Goal: Information Seeking & Learning: Learn about a topic

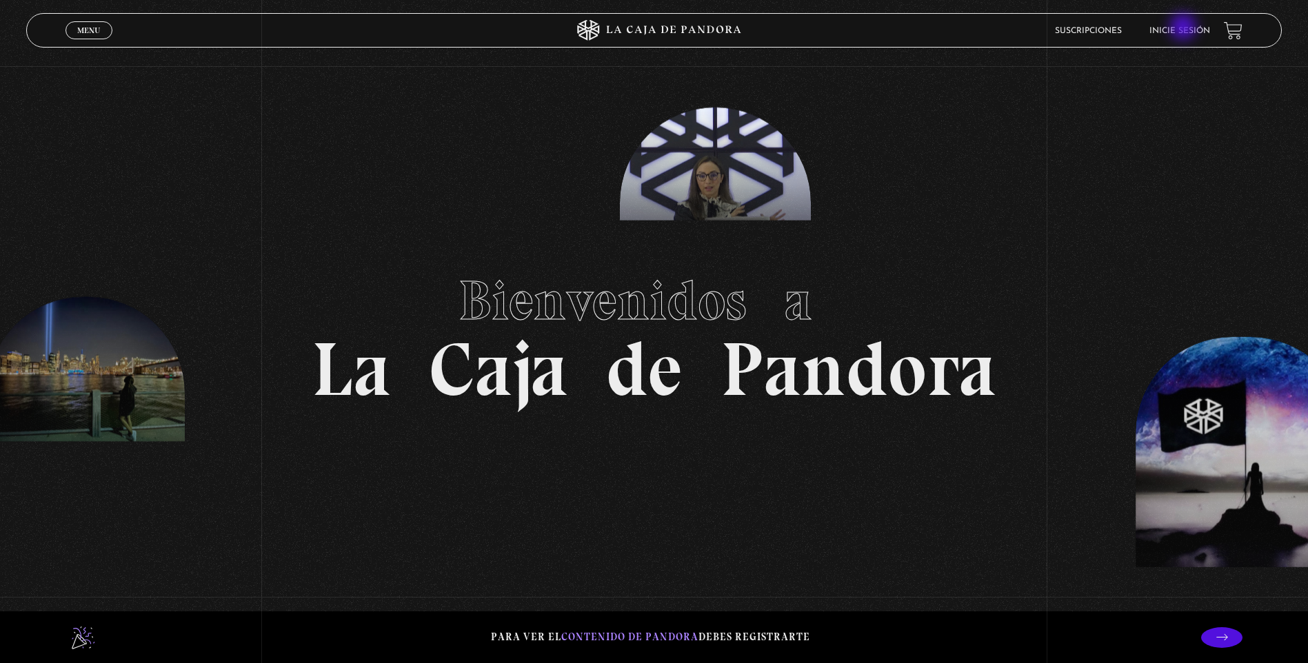
click at [1185, 28] on link "Inicie sesión" at bounding box center [1180, 31] width 61 height 8
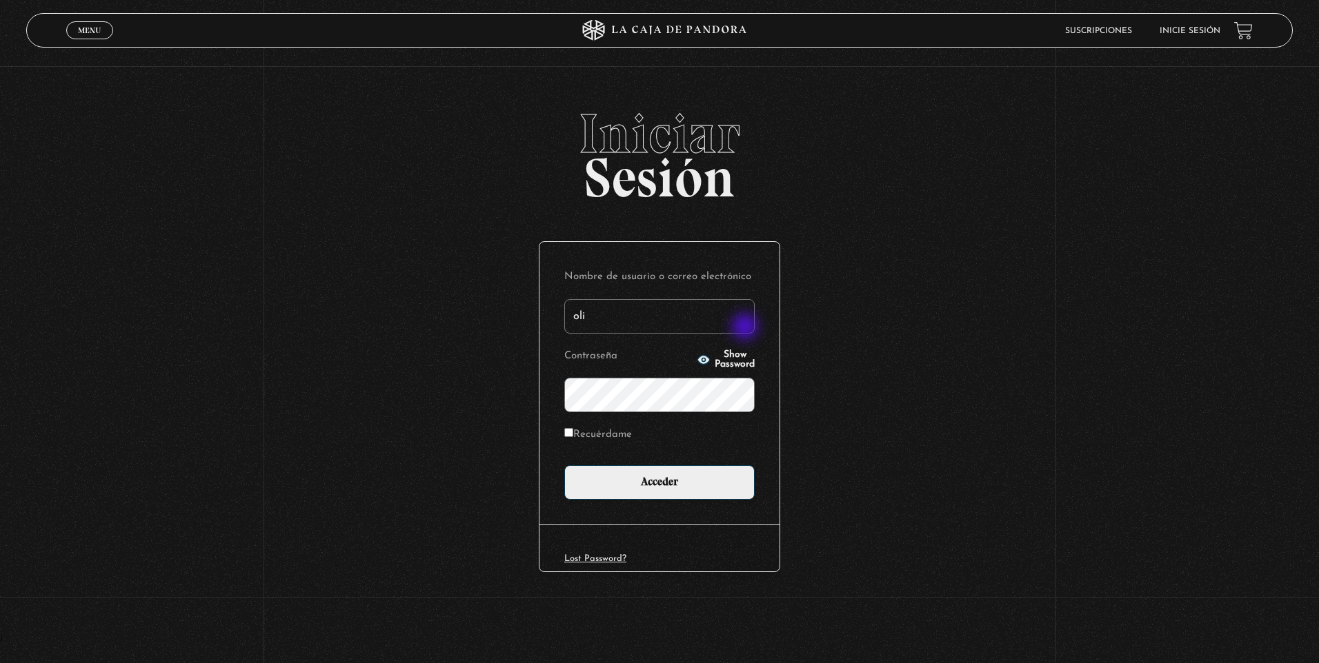
type input "[EMAIL_ADDRESS][DOMAIN_NAME]"
click at [564, 466] on input "Acceder" at bounding box center [659, 483] width 190 height 34
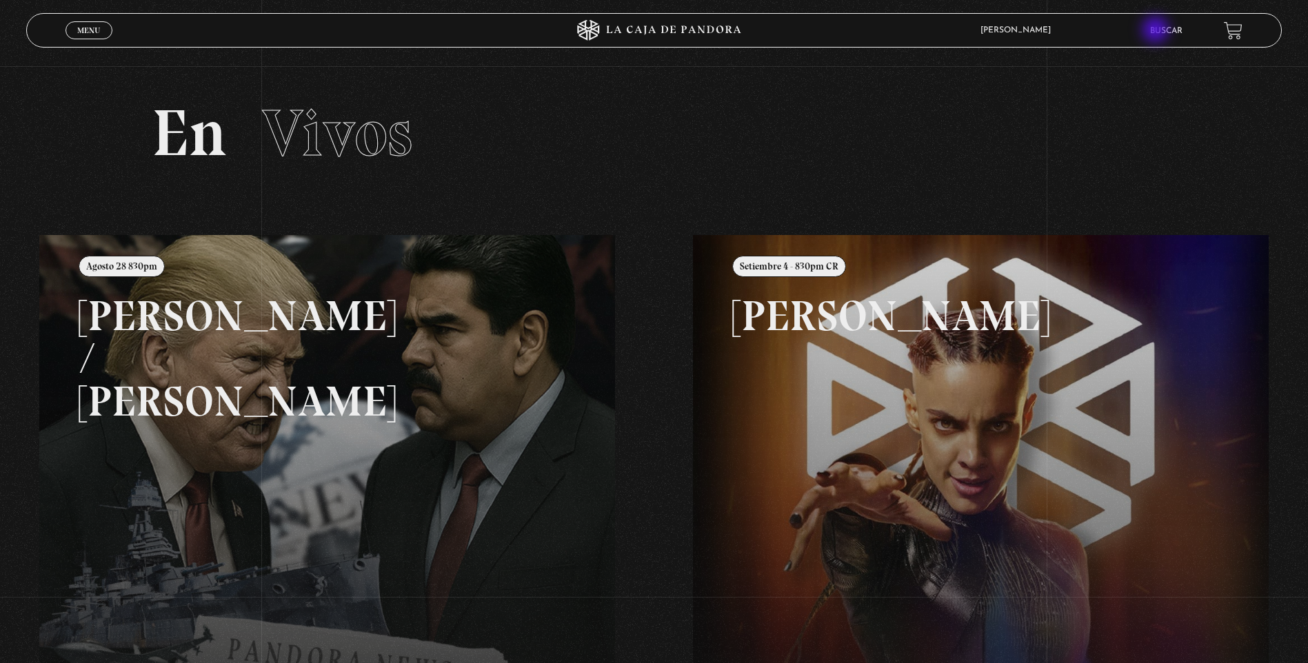
click at [1159, 31] on div "Olivier Rojas Ulate En vivos Pandora Centinelas Mi cuenta Salir Buscar" at bounding box center [1046, 30] width 392 height 32
click at [1175, 31] on link "Buscar" at bounding box center [1166, 31] width 32 height 8
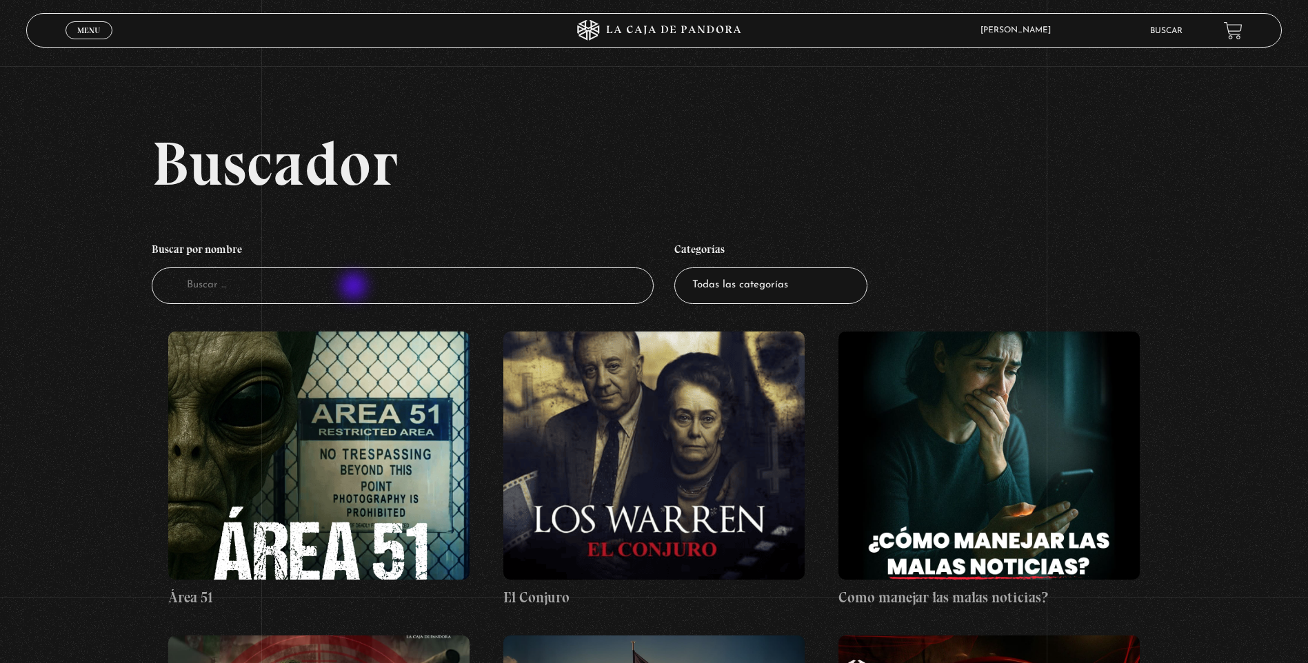
click at [355, 288] on input "Buscador" at bounding box center [403, 286] width 502 height 37
type input "maldicio"
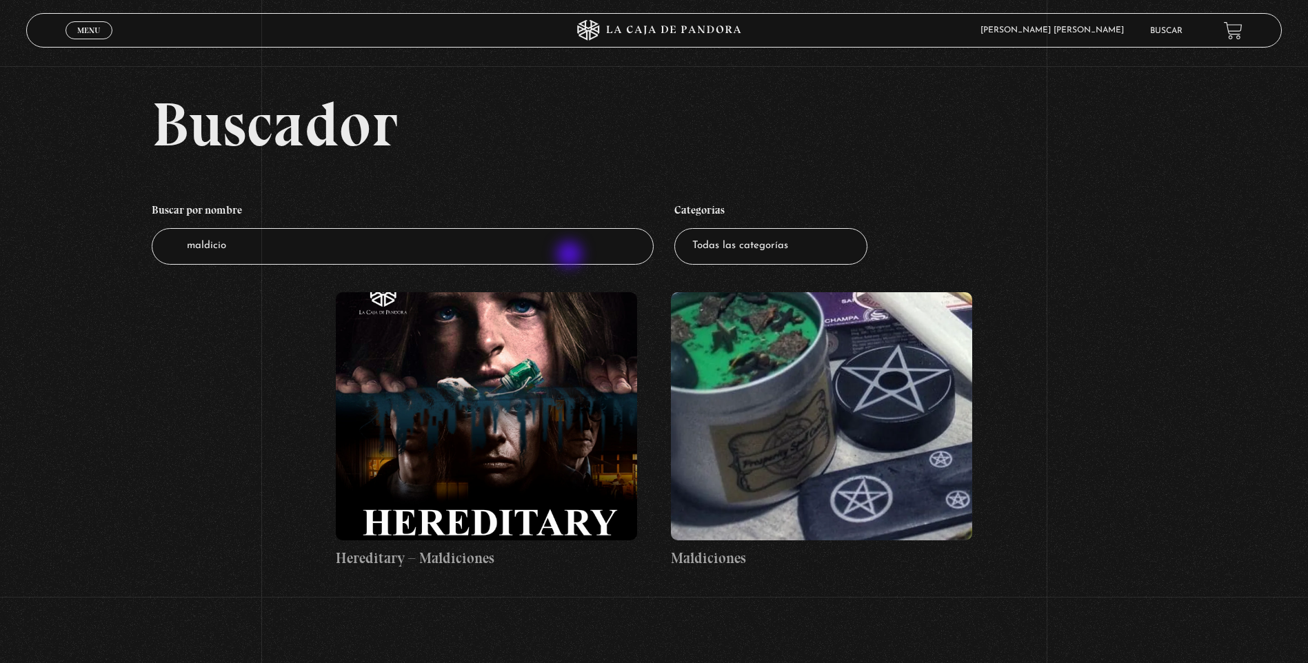
scroll to position [69, 0]
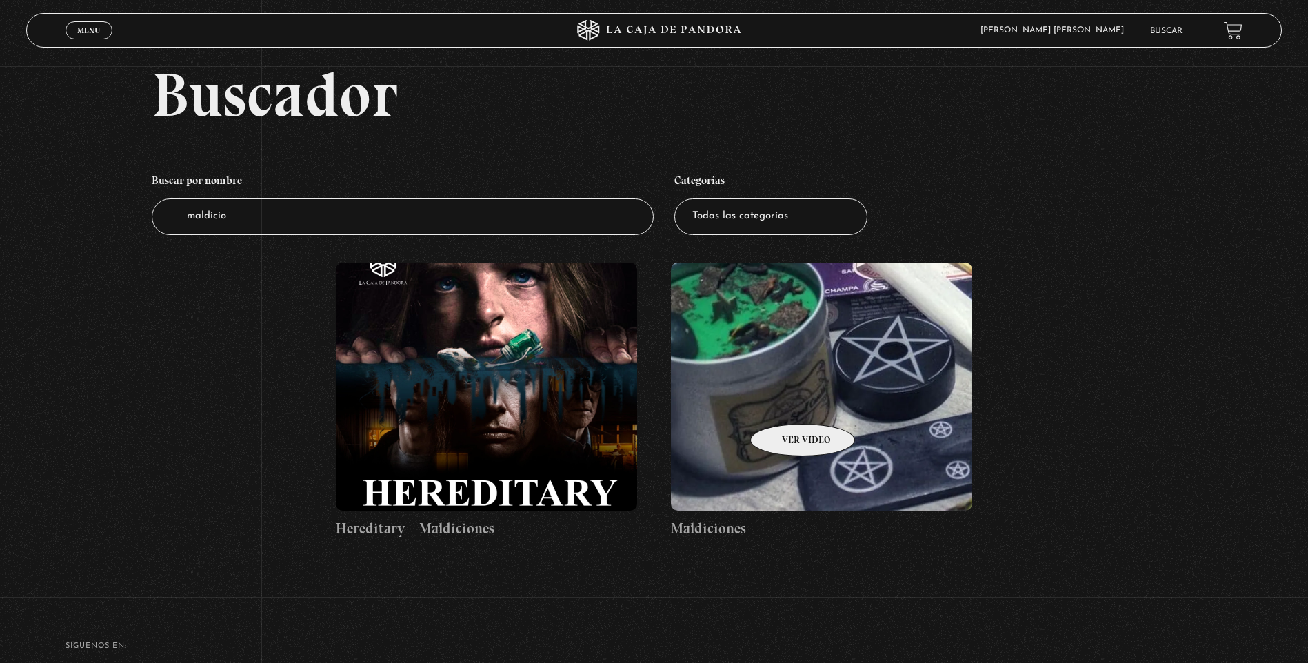
click at [785, 403] on figure at bounding box center [821, 387] width 301 height 248
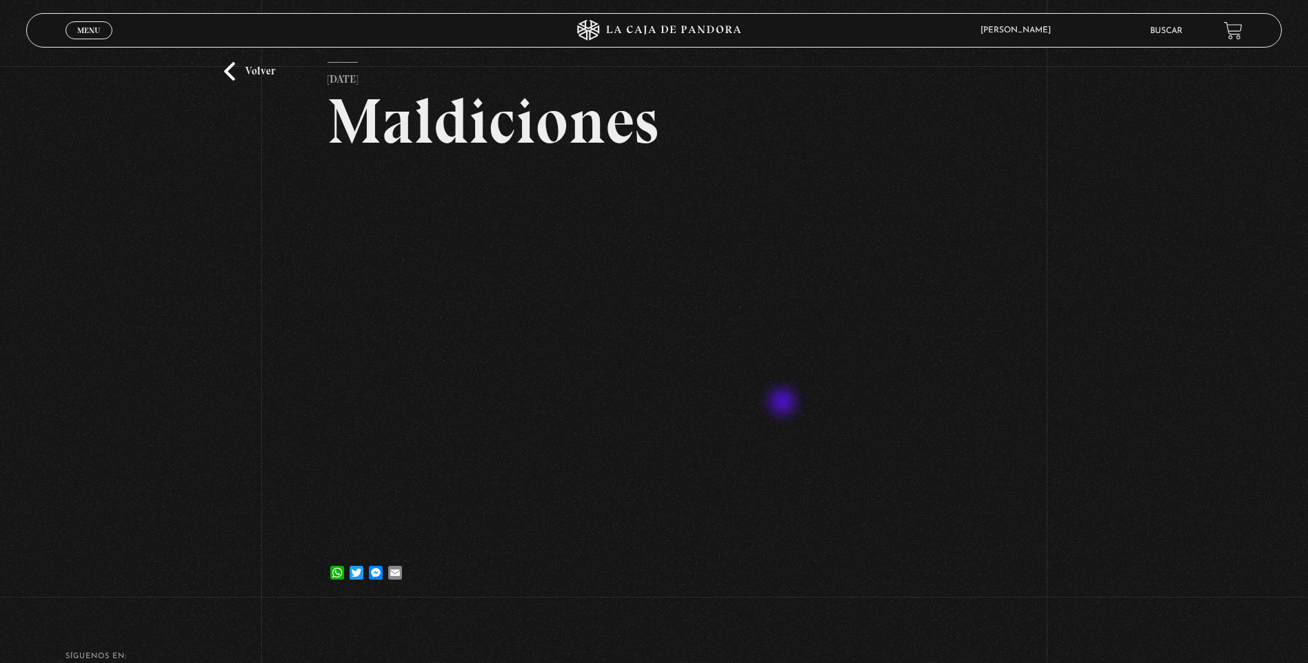
scroll to position [69, 0]
click at [234, 72] on link "Volver" at bounding box center [249, 72] width 51 height 19
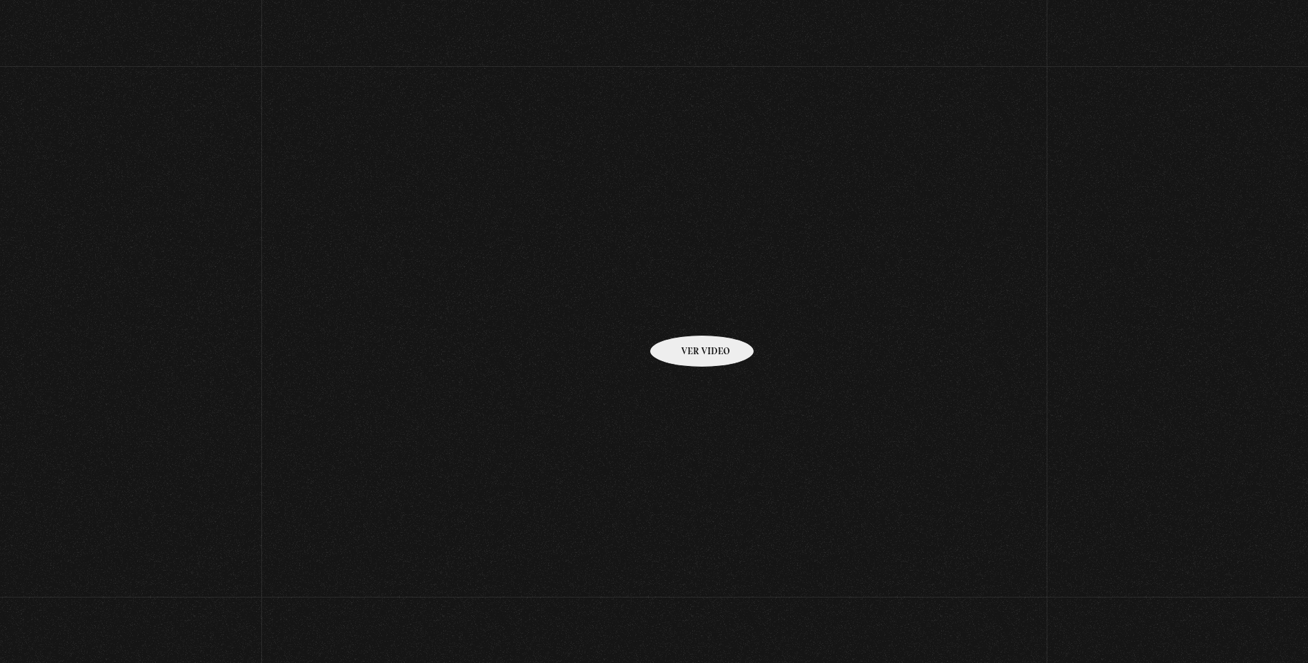
scroll to position [69, 0]
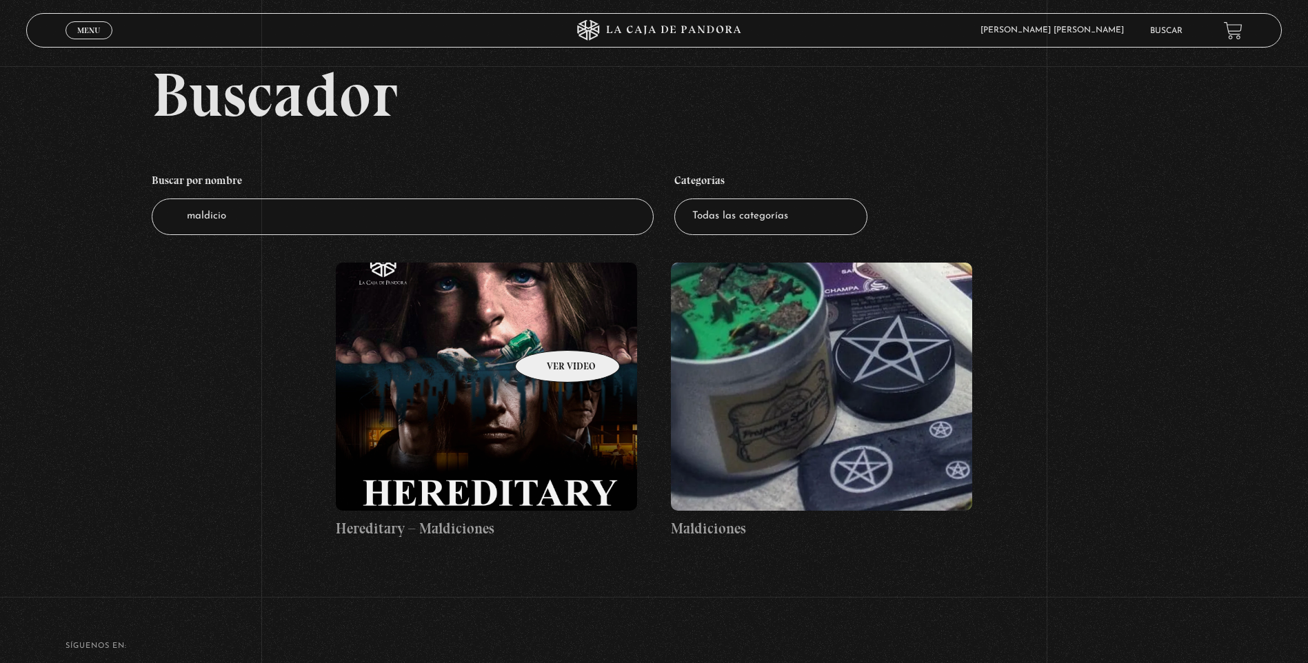
click at [550, 330] on figure at bounding box center [486, 387] width 301 height 248
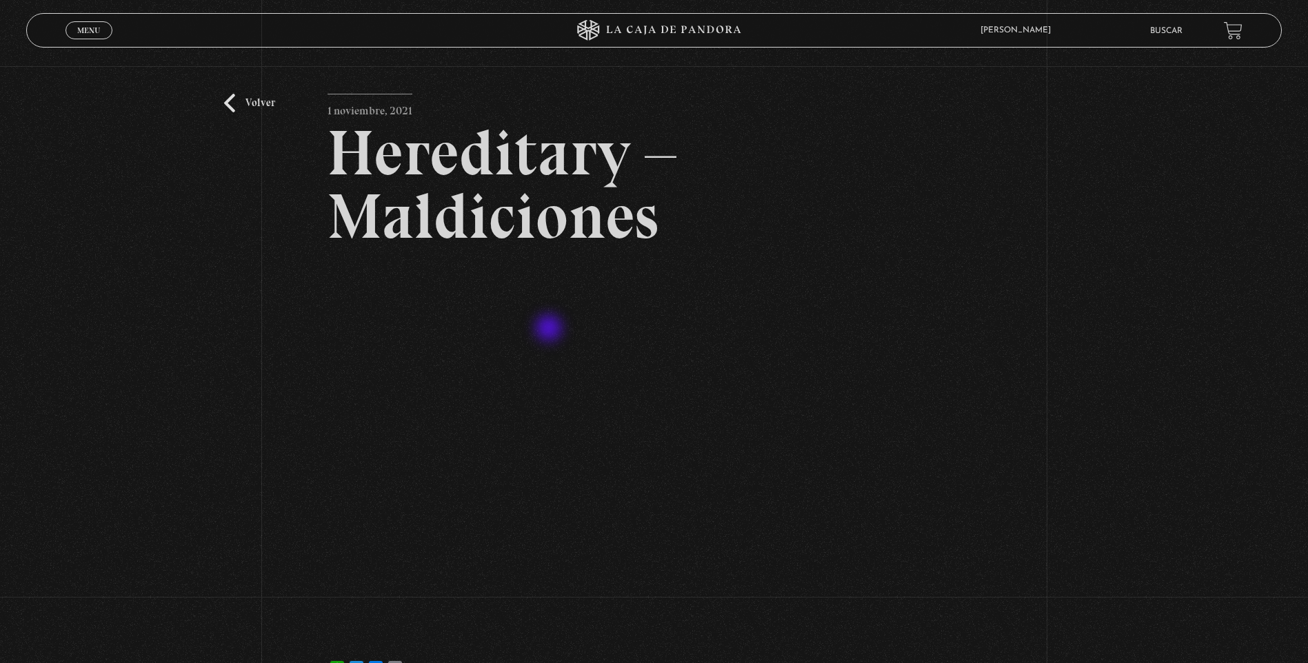
scroll to position [69, 0]
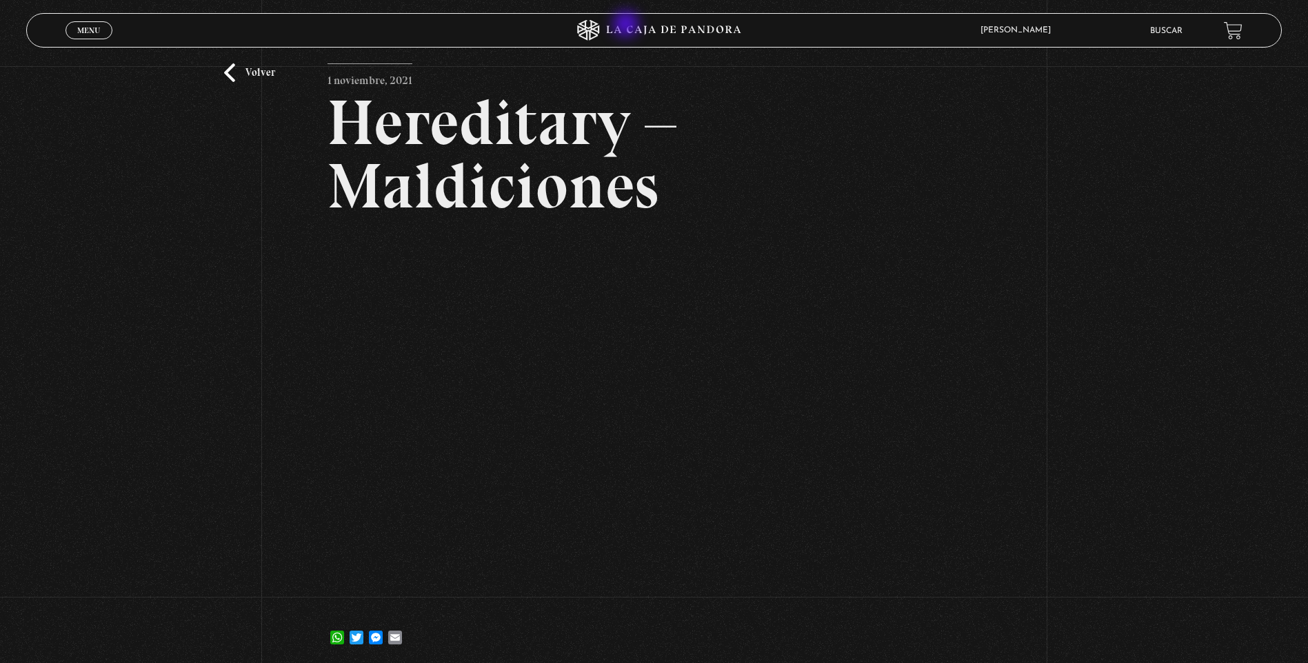
drag, startPoint x: 628, startPoint y: 26, endPoint x: 255, endPoint y: 234, distance: 427.0
click at [255, 234] on div "Volver [DATE] Hereditary – Maldiciones WhatsApp Twitter Messenger Email" at bounding box center [654, 333] width 1308 height 672
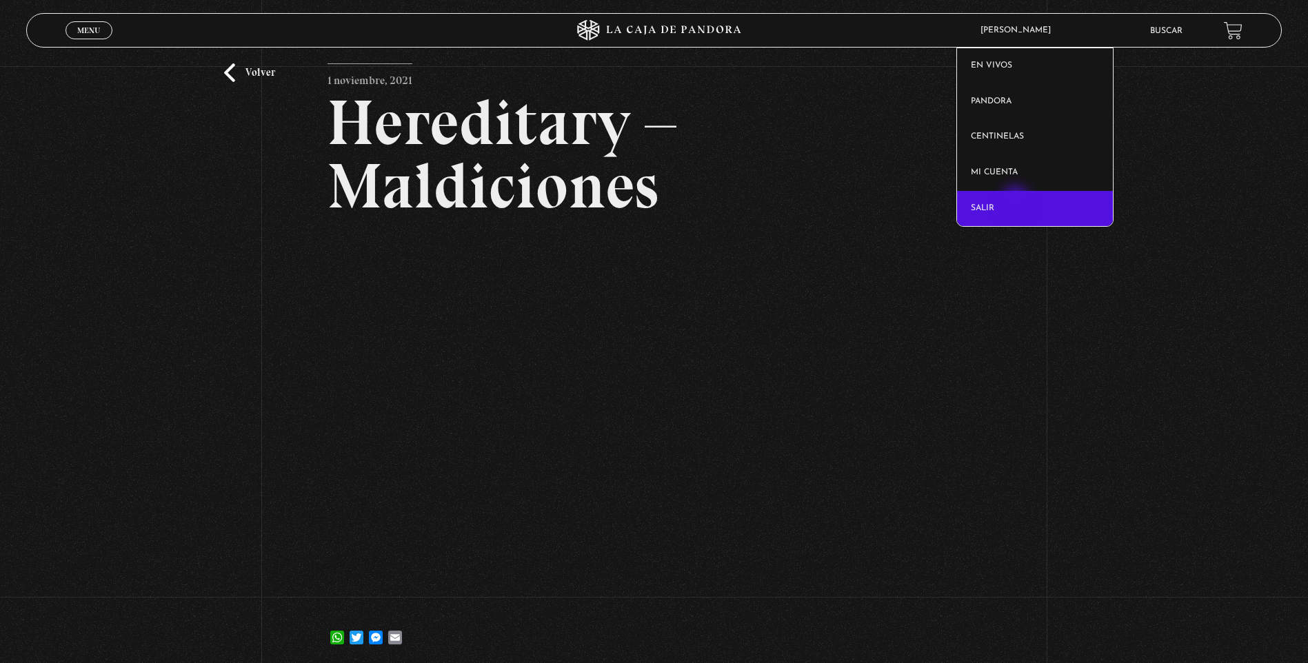
click at [1017, 201] on link "Salir" at bounding box center [1035, 209] width 156 height 36
